Goal: Transaction & Acquisition: Purchase product/service

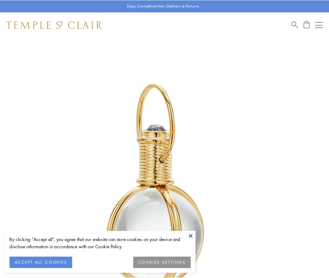
scroll to position [164, 0]
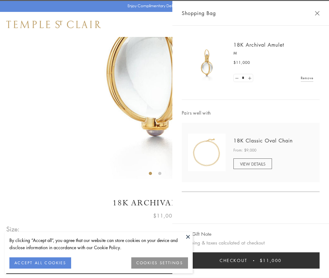
click at [251, 261] on button "Checkout $11,000" at bounding box center [251, 260] width 138 height 16
